Goal: Browse casually

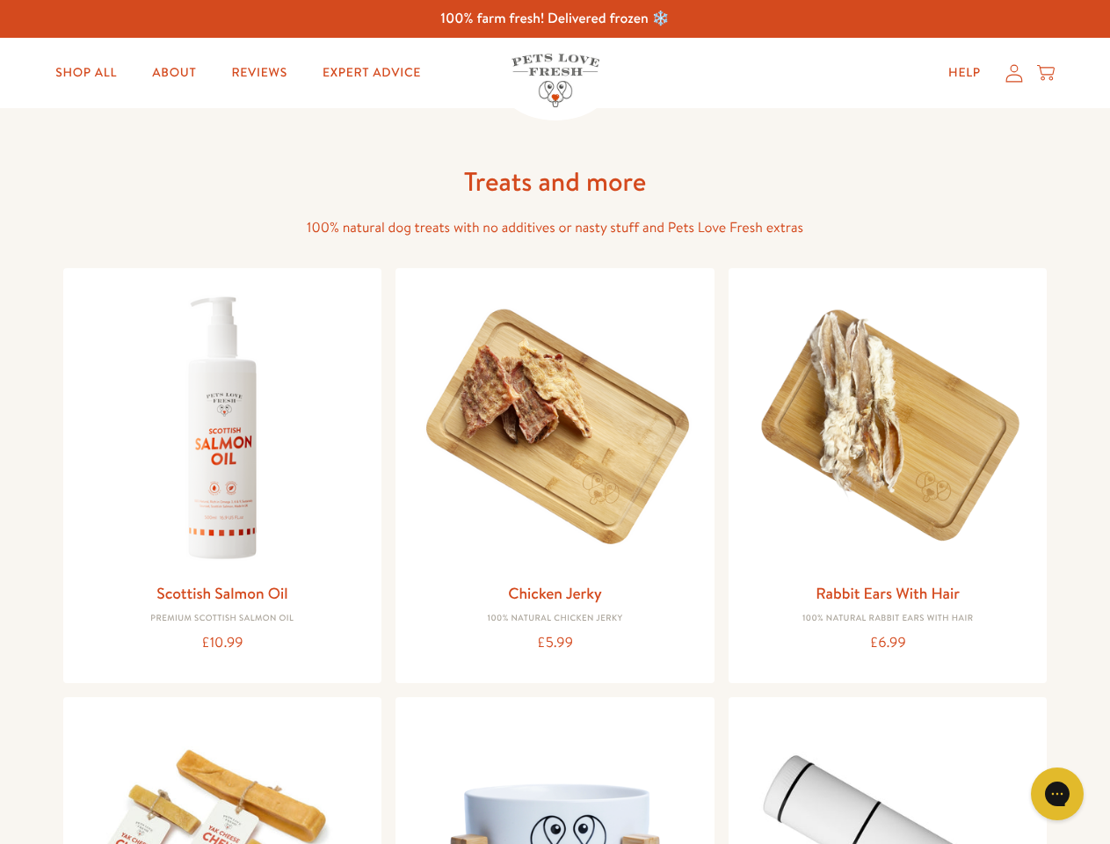
click at [1058, 794] on icon "Gorgias live chat" at bounding box center [1057, 793] width 17 height 17
